Goal: Task Accomplishment & Management: Use online tool/utility

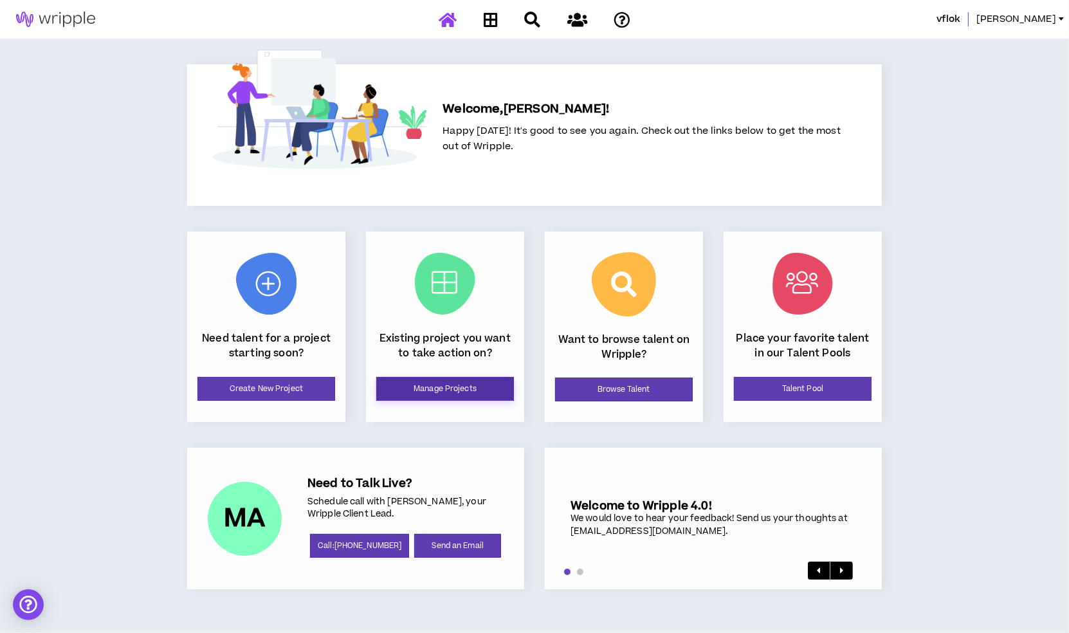
click at [430, 387] on link "Manage Projects" at bounding box center [445, 389] width 138 height 24
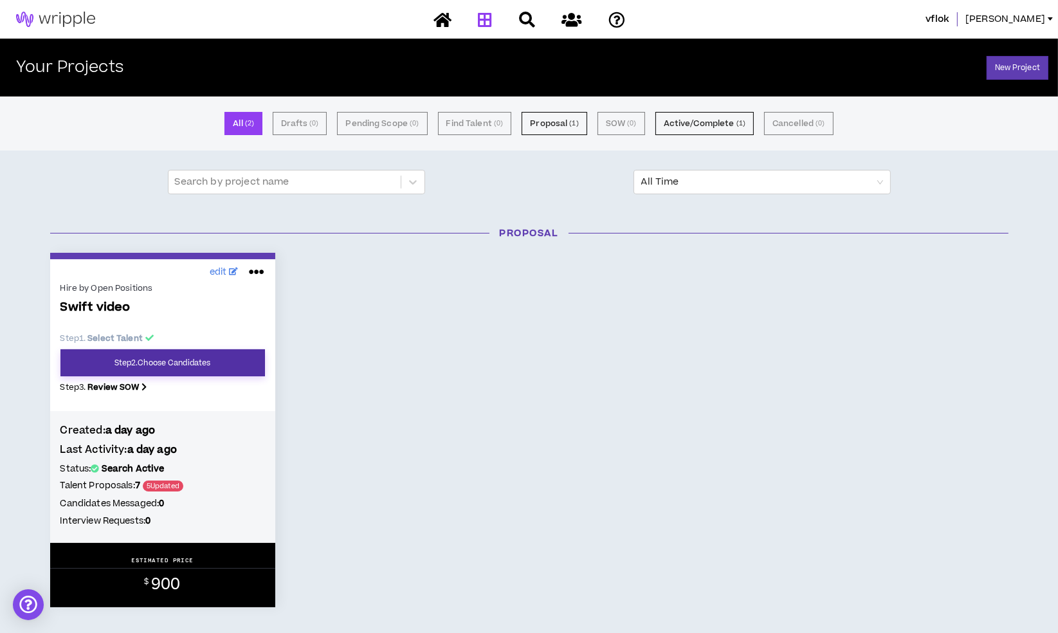
click at [176, 363] on link "Step 2 . Choose Candidates" at bounding box center [162, 362] width 204 height 27
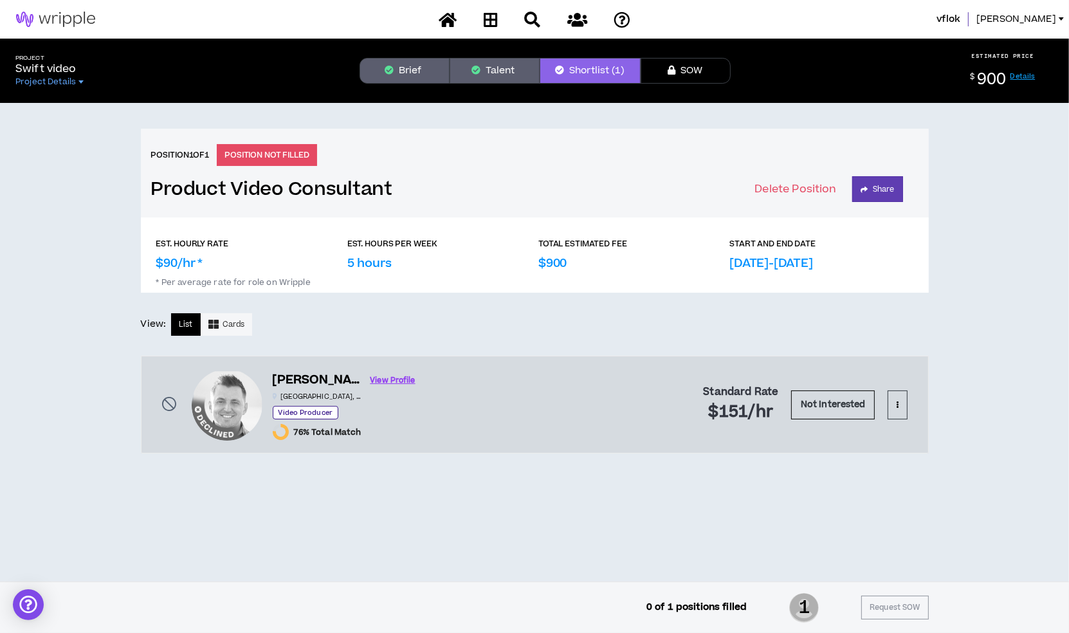
click at [498, 71] on button "Talent" at bounding box center [494, 71] width 90 height 26
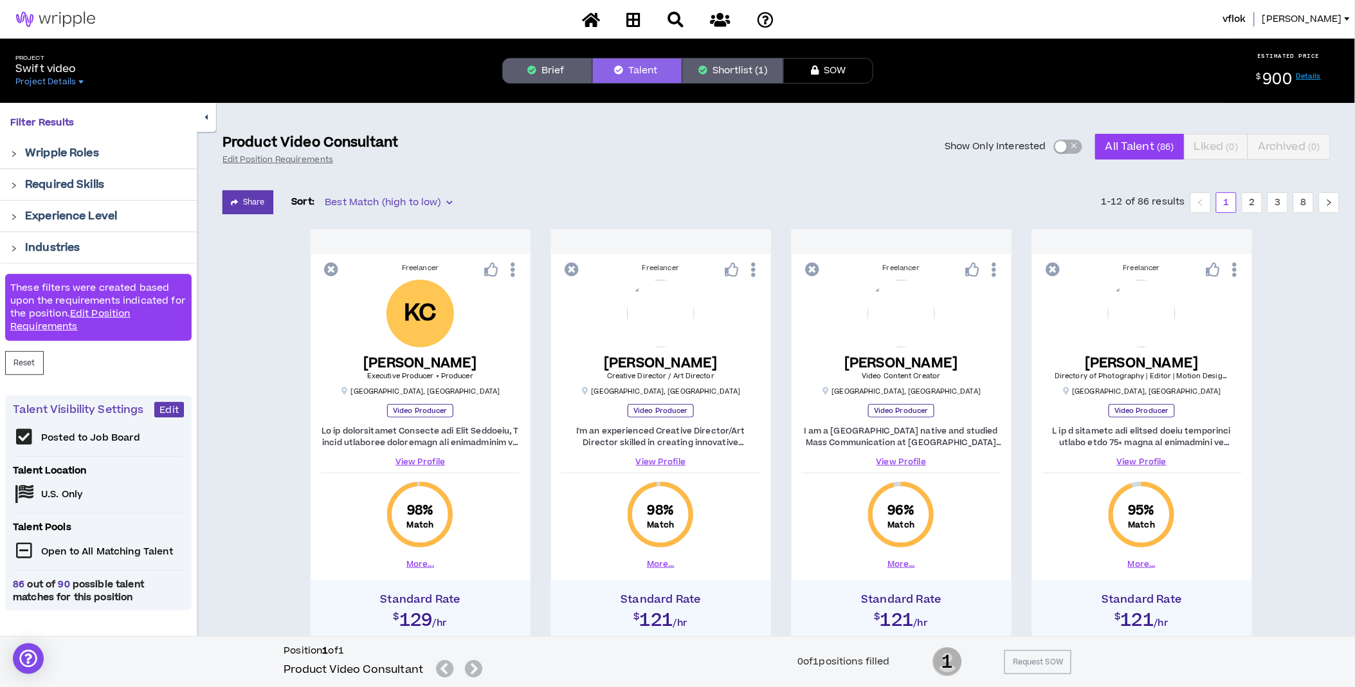
click at [1057, 139] on label "Show Only Interested" at bounding box center [1014, 147] width 138 height 26
click at [1057, 140] on button "Show Only Interested" at bounding box center [1068, 147] width 28 height 14
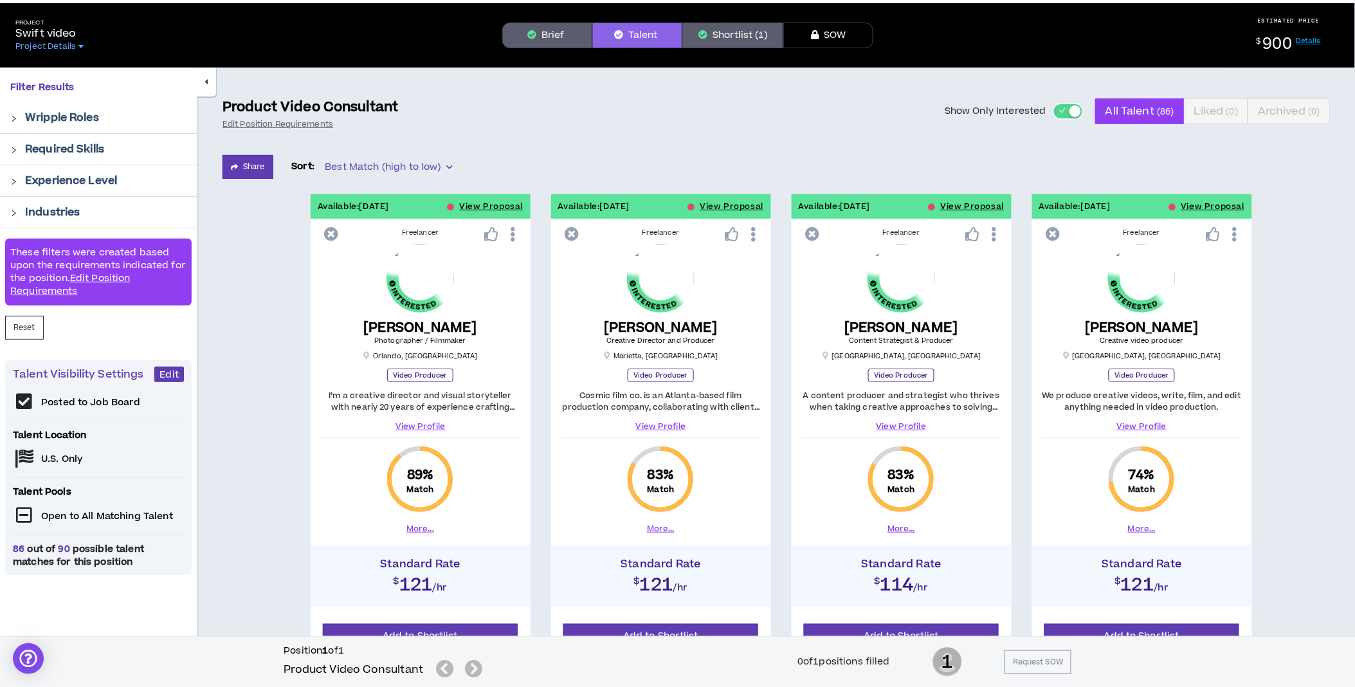
scroll to position [71, 0]
